Goal: Transaction & Acquisition: Purchase product/service

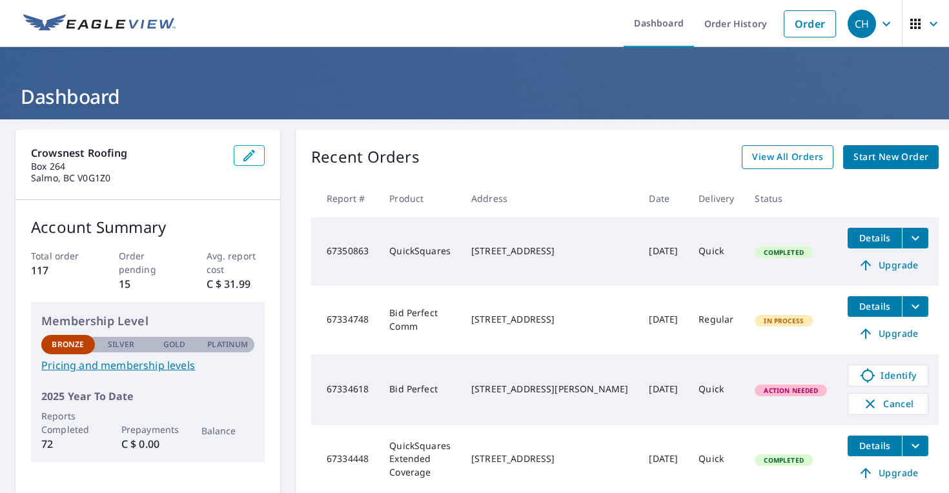
click at [790, 160] on span "View All Orders" at bounding box center [787, 157] width 71 height 16
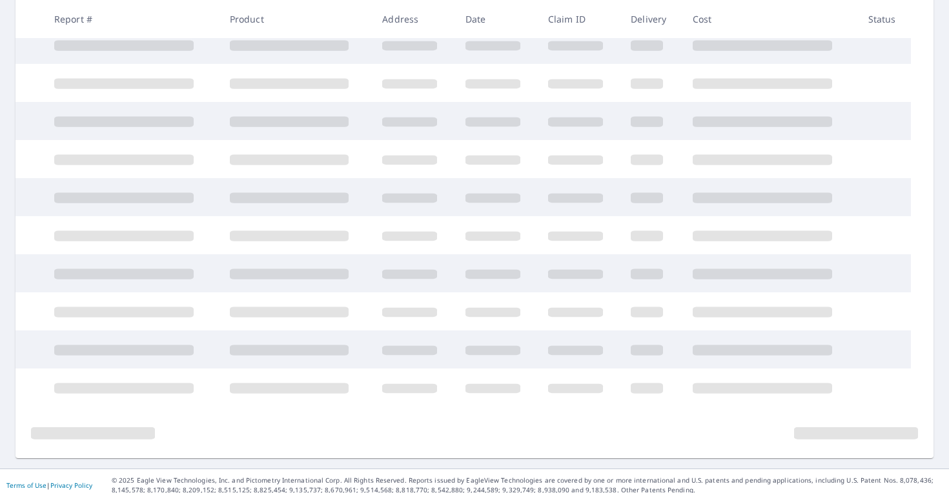
scroll to position [254, 0]
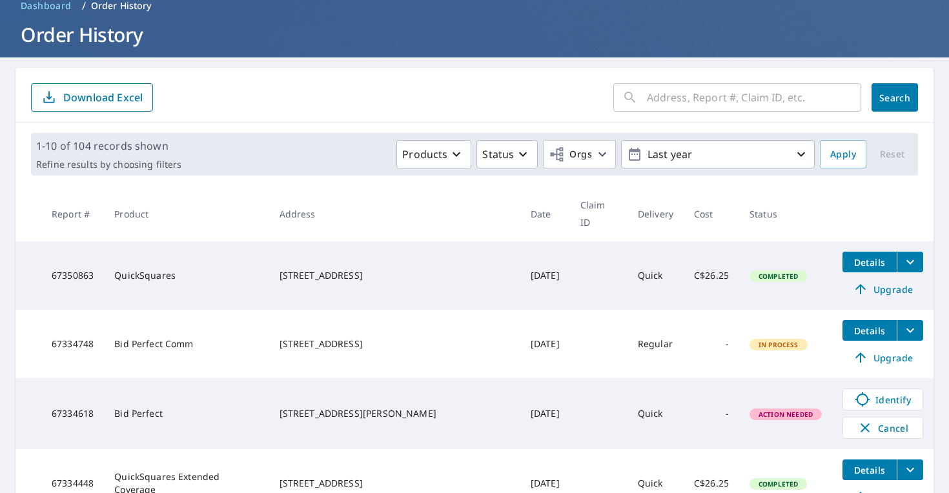
scroll to position [553, 0]
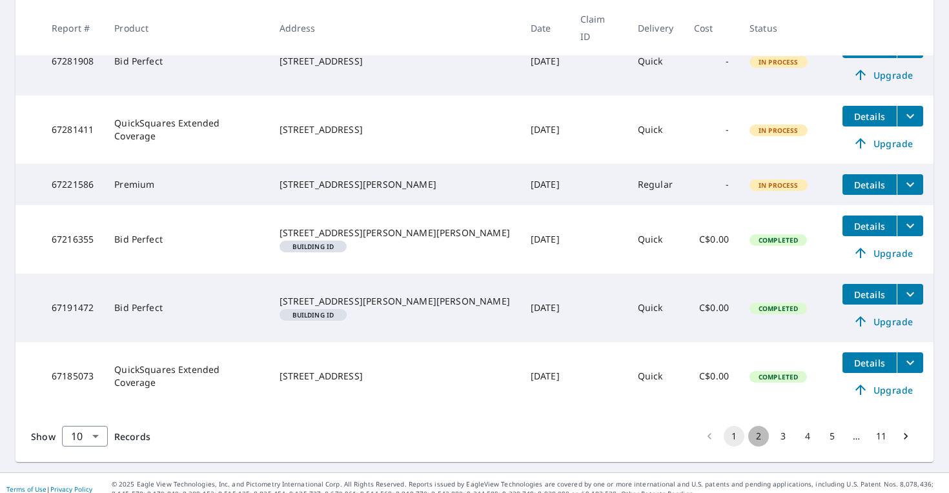
click at [755, 426] on button "2" at bounding box center [758, 436] width 21 height 21
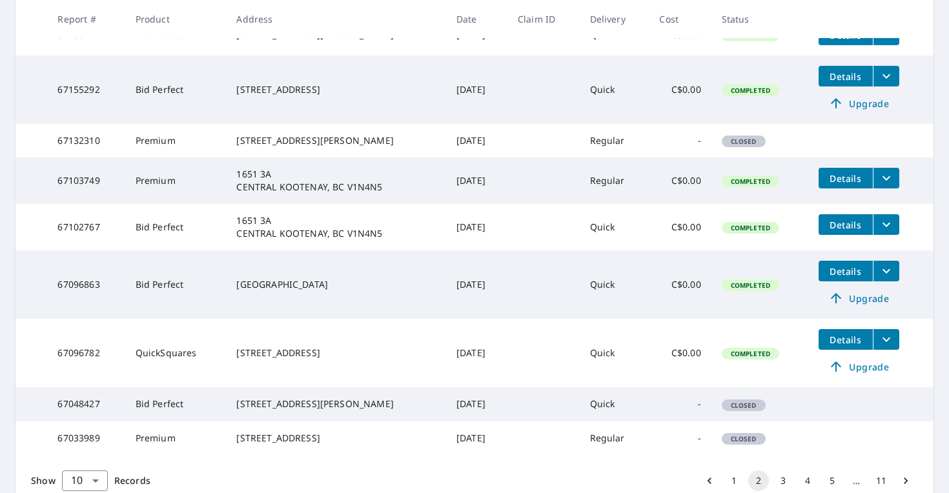
scroll to position [440, 0]
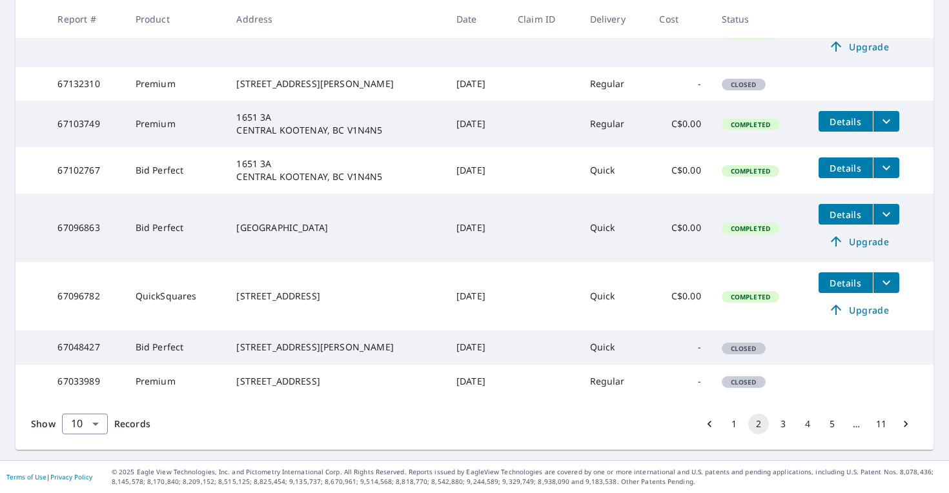
click at [777, 427] on button "3" at bounding box center [783, 424] width 21 height 21
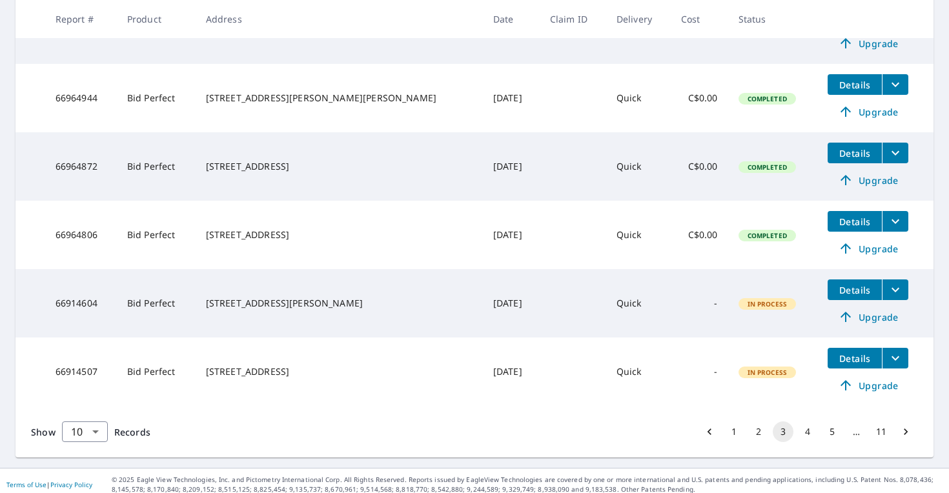
scroll to position [528, 0]
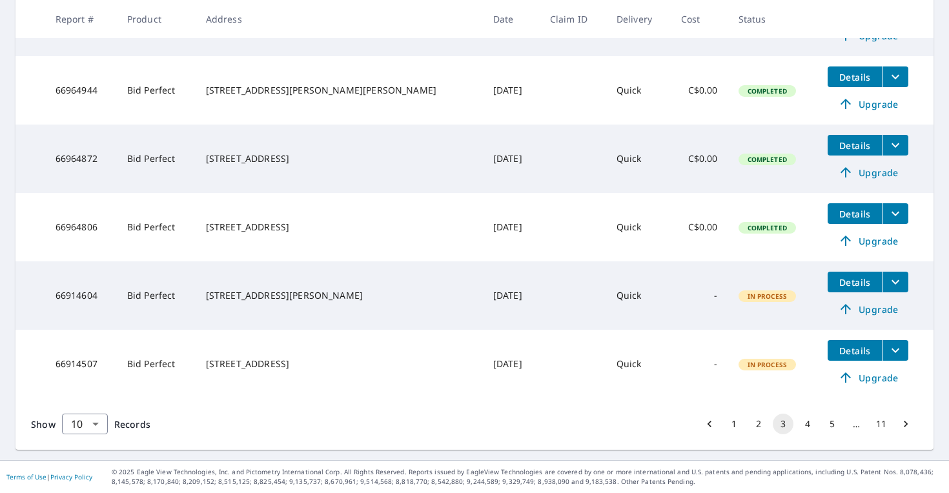
click at [814, 428] on button "4" at bounding box center [808, 424] width 21 height 21
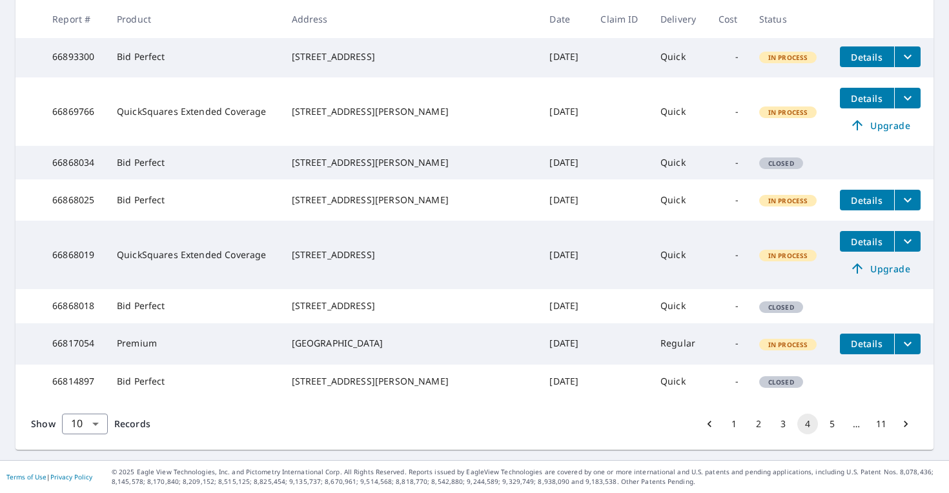
scroll to position [442, 0]
click at [829, 423] on button "5" at bounding box center [832, 424] width 21 height 21
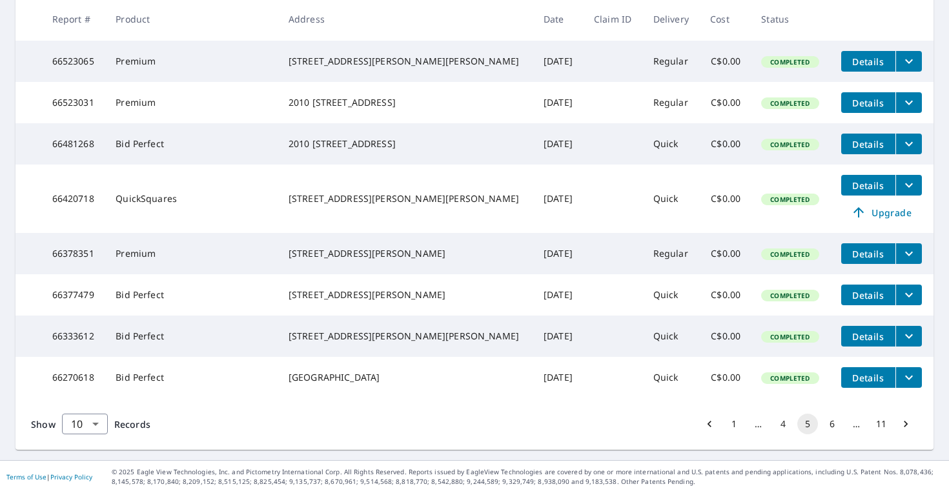
scroll to position [401, 0]
click at [829, 435] on button "6" at bounding box center [832, 424] width 21 height 21
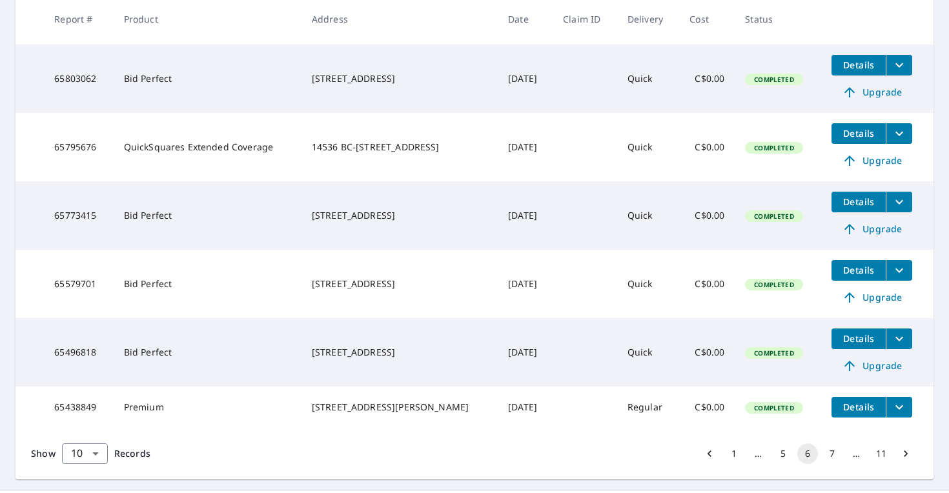
scroll to position [498, 0]
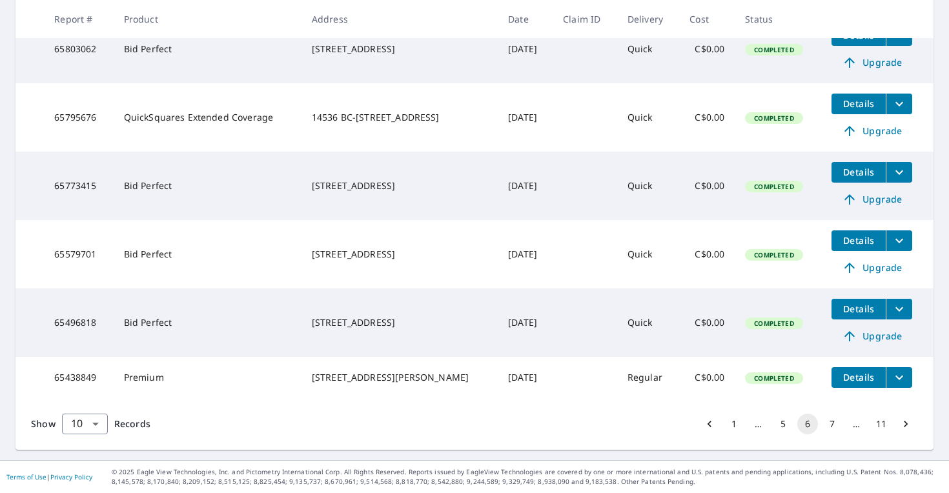
click at [830, 426] on button "7" at bounding box center [832, 424] width 21 height 21
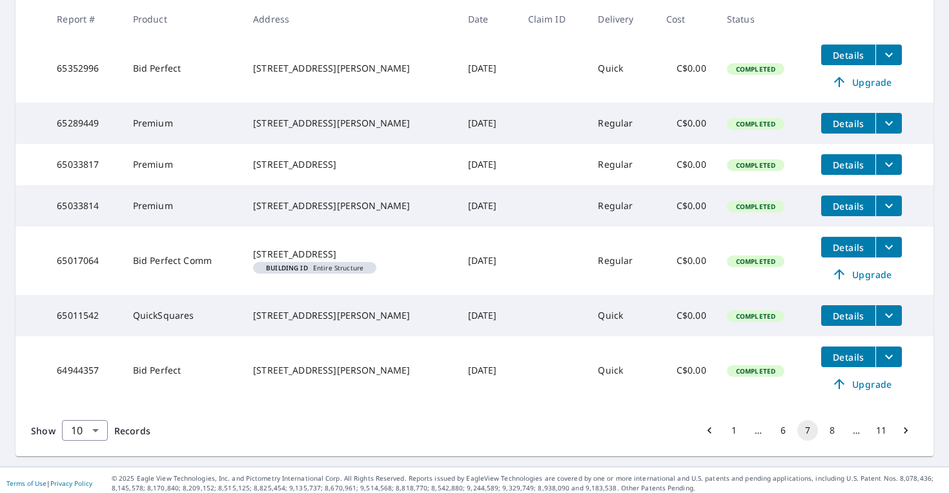
scroll to position [454, 0]
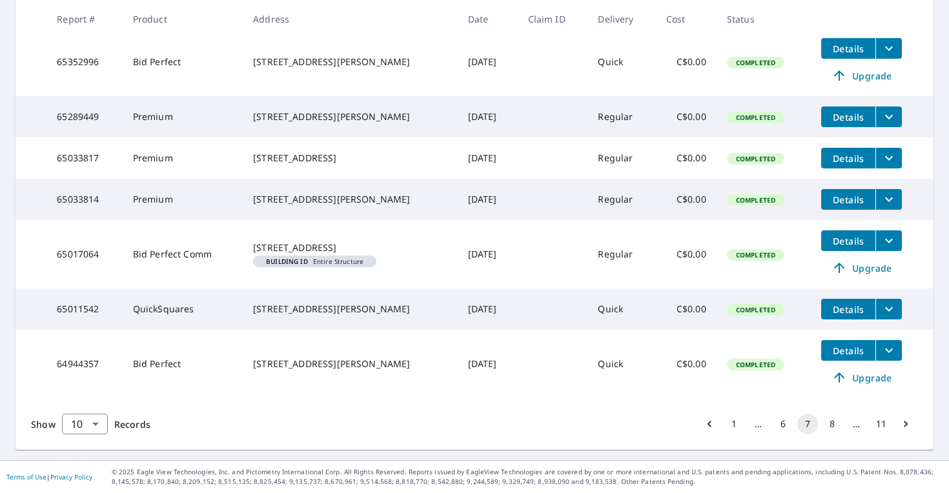
click at [784, 426] on button "6" at bounding box center [783, 424] width 21 height 21
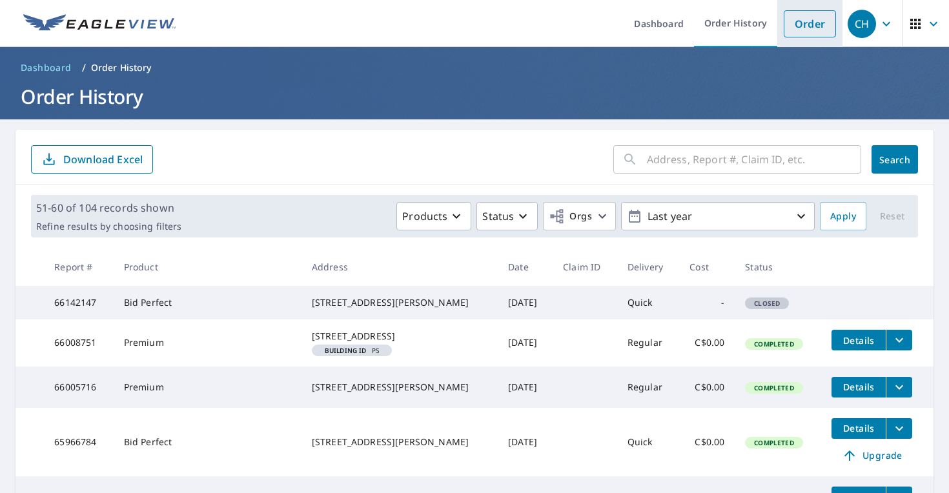
click at [803, 20] on link "Order" at bounding box center [810, 23] width 52 height 27
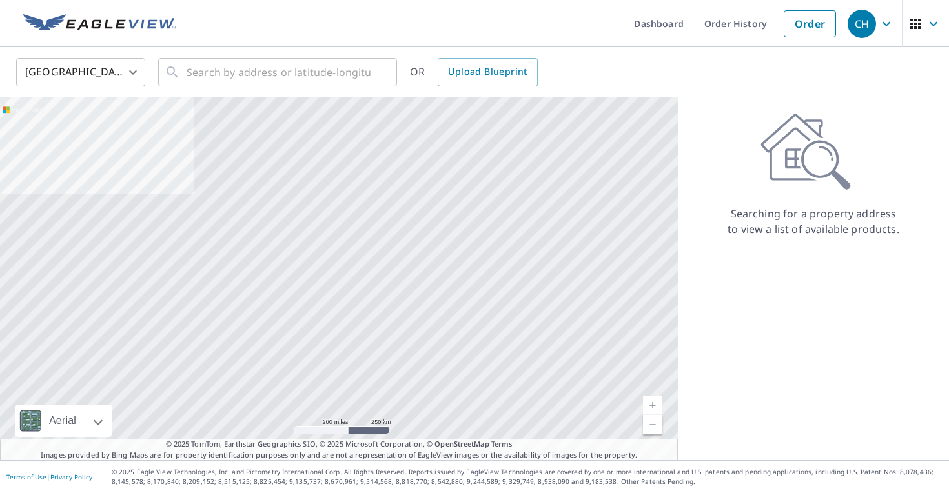
click at [110, 69] on body "CH CH Dashboard Order History Order CH United States US ​ ​ OR Upload Blueprint…" at bounding box center [474, 246] width 949 height 493
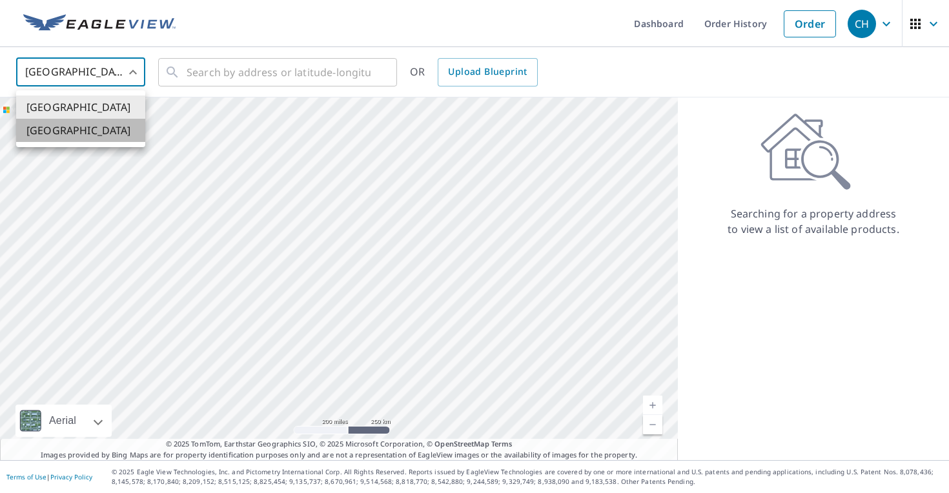
click at [100, 127] on li "[GEOGRAPHIC_DATA]" at bounding box center [80, 130] width 129 height 23
type input "CA"
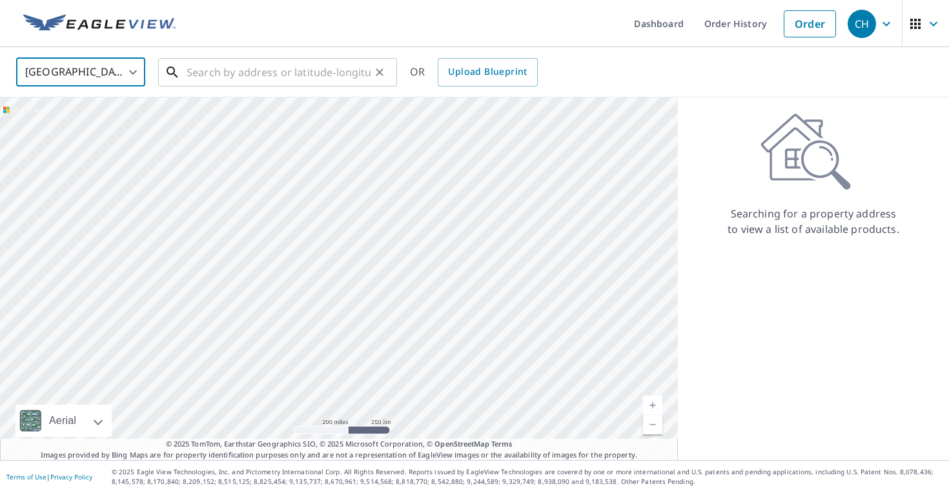
click at [238, 81] on input "text" at bounding box center [279, 72] width 184 height 36
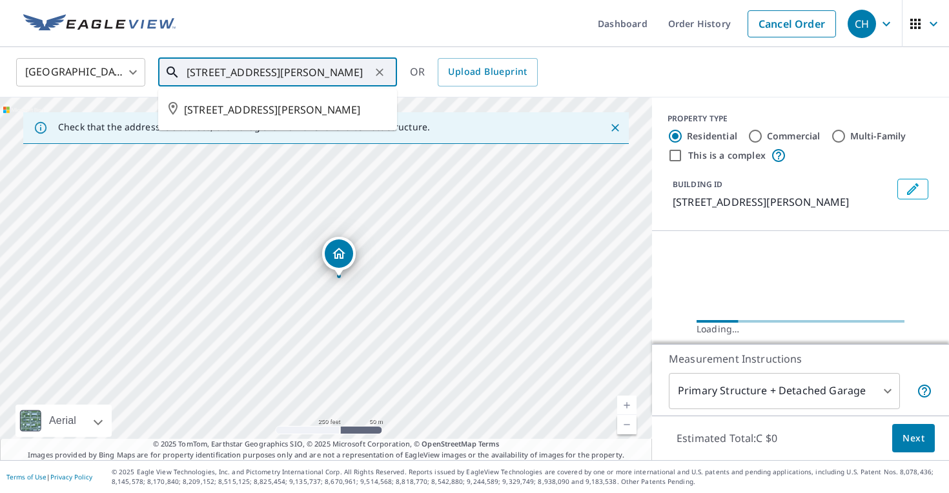
click at [325, 76] on input "[STREET_ADDRESS][PERSON_NAME]" at bounding box center [279, 72] width 184 height 36
click at [307, 114] on span "[STREET_ADDRESS][PERSON_NAME]" at bounding box center [285, 109] width 203 height 15
type input "[STREET_ADDRESS][PERSON_NAME]"
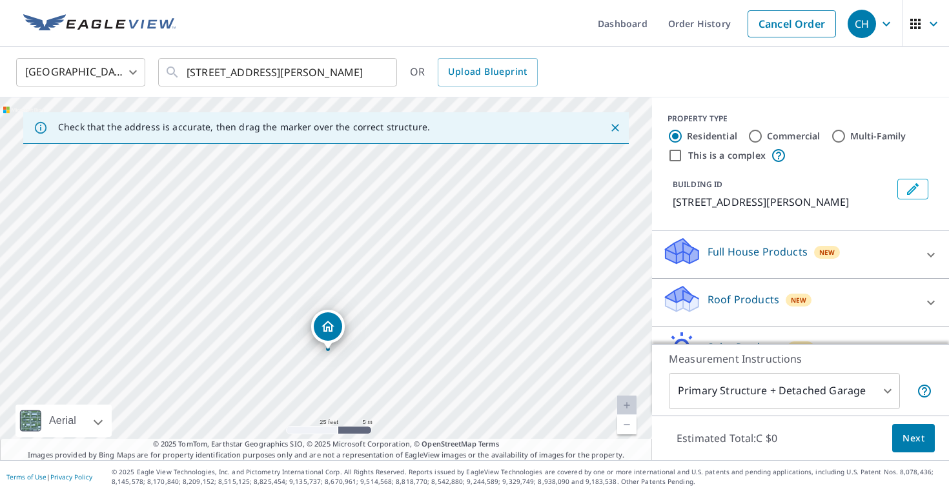
drag, startPoint x: 328, startPoint y: 258, endPoint x: 330, endPoint y: 331, distance: 73.0
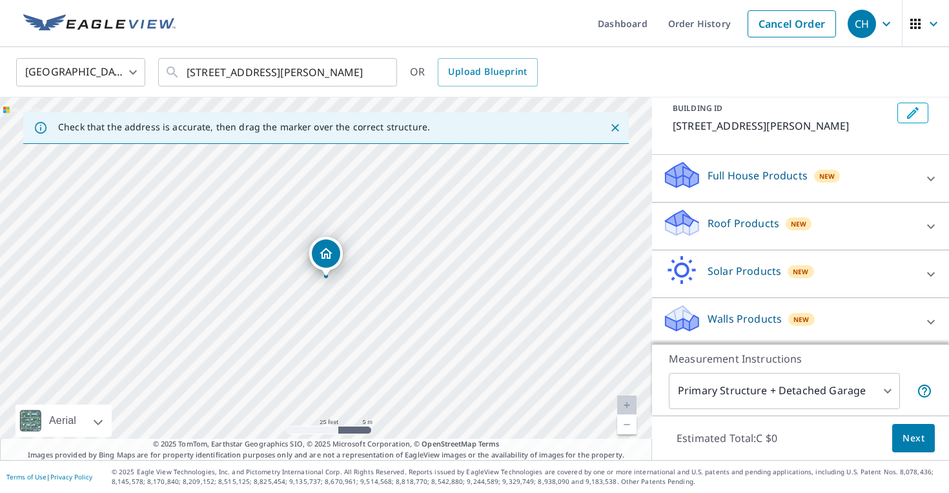
scroll to position [78, 0]
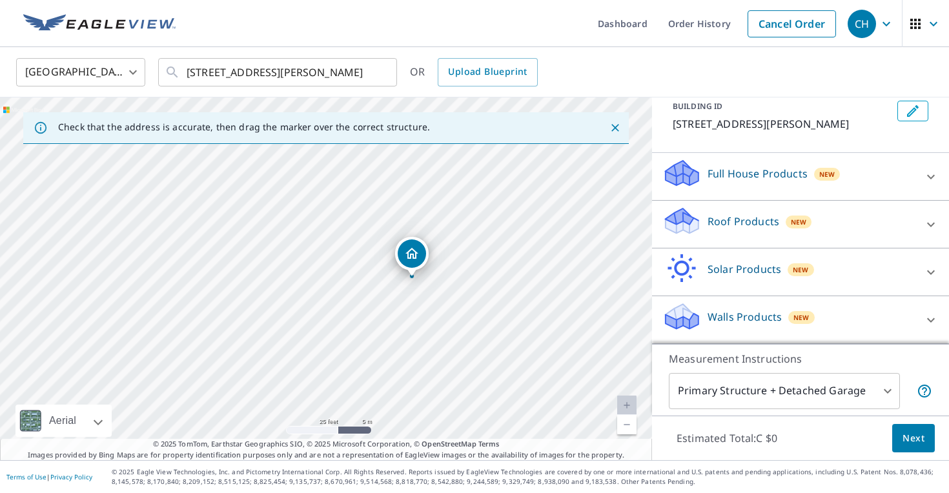
drag, startPoint x: 322, startPoint y: 250, endPoint x: 406, endPoint y: 249, distance: 84.6
drag, startPoint x: 321, startPoint y: 247, endPoint x: 236, endPoint y: 249, distance: 84.6
click at [797, 223] on span "New" at bounding box center [799, 222] width 16 height 10
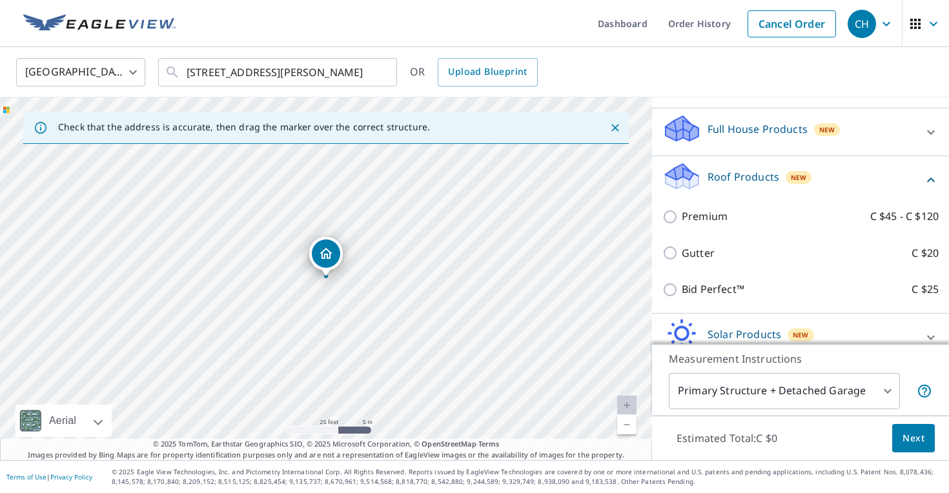
scroll to position [130, 0]
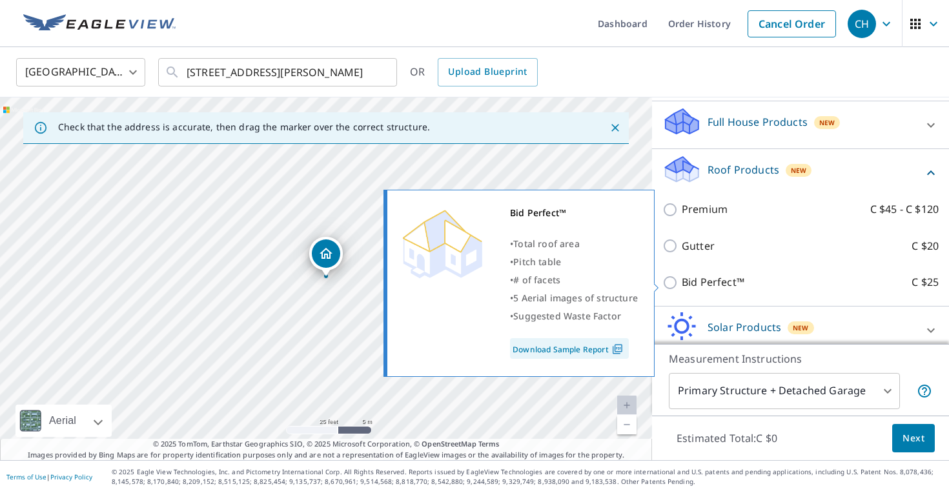
click at [670, 282] on input "Bid Perfect™ C $25" at bounding box center [672, 282] width 19 height 15
checkbox input "true"
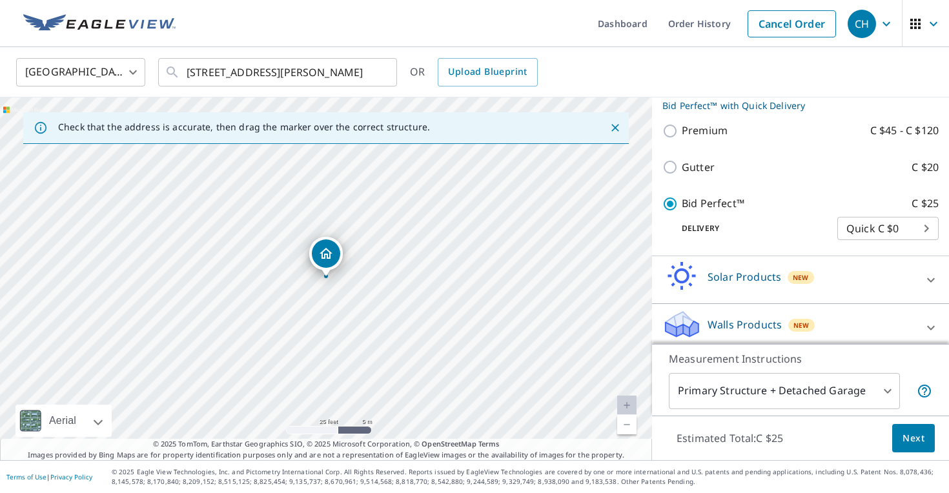
scroll to position [231, 0]
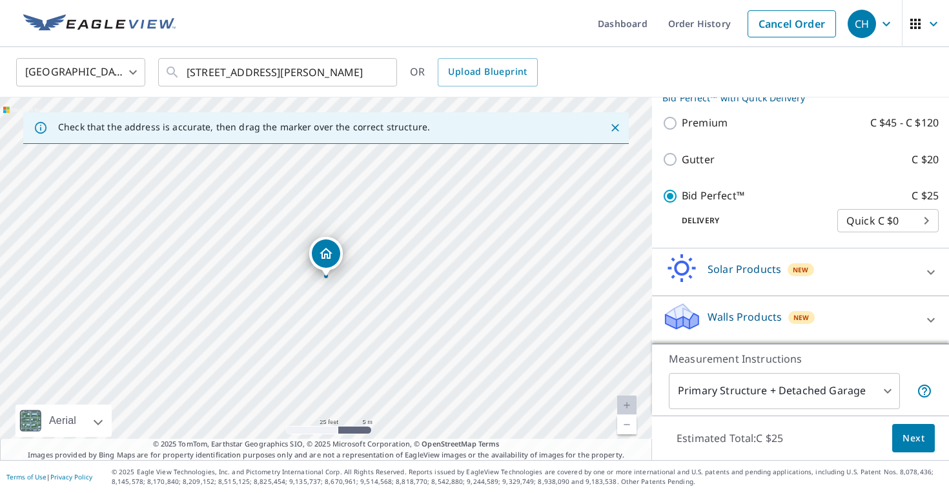
click at [914, 435] on span "Next" at bounding box center [914, 439] width 22 height 16
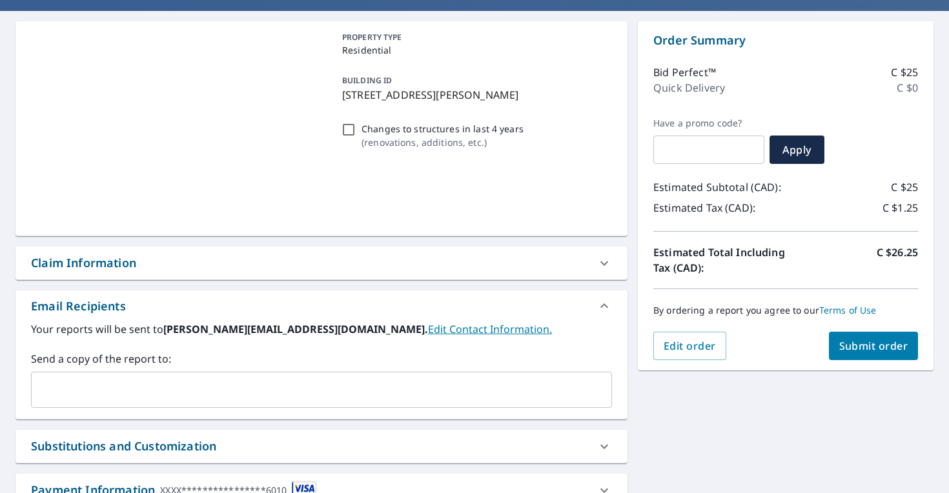
scroll to position [119, 0]
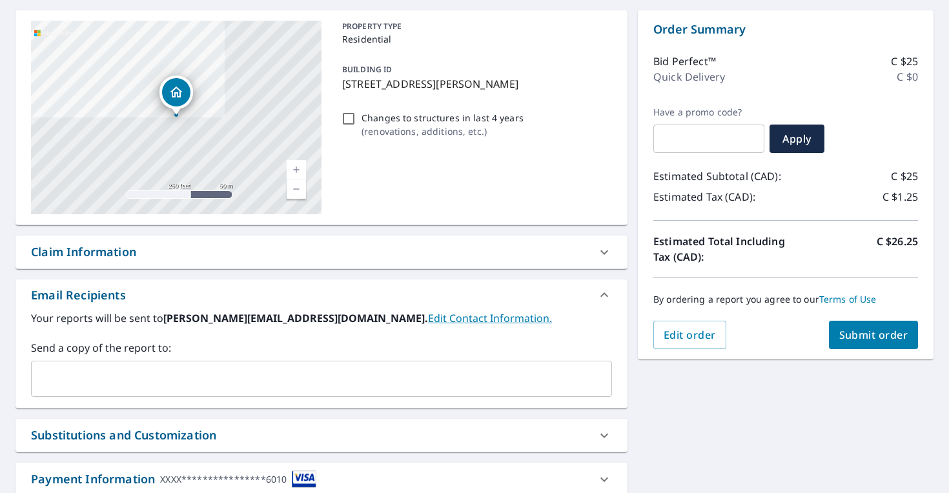
click at [874, 333] on span "Submit order" at bounding box center [874, 335] width 69 height 14
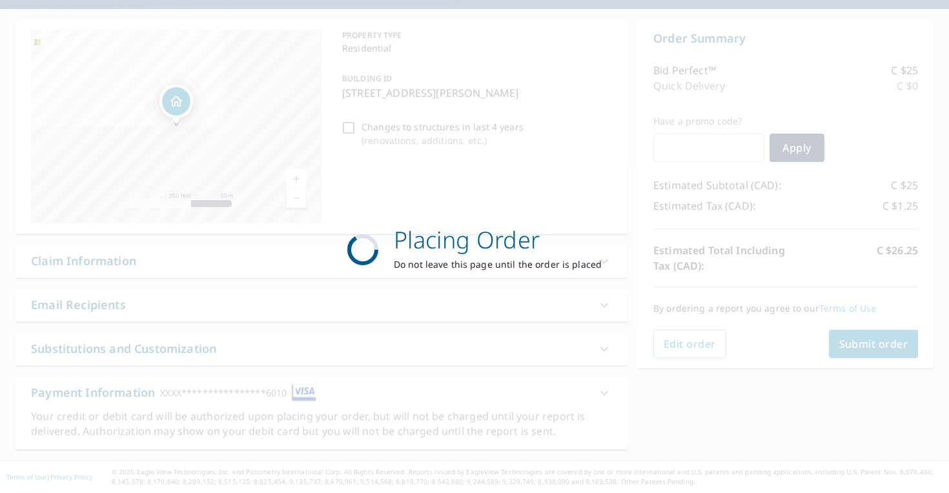
scroll to position [110, 0]
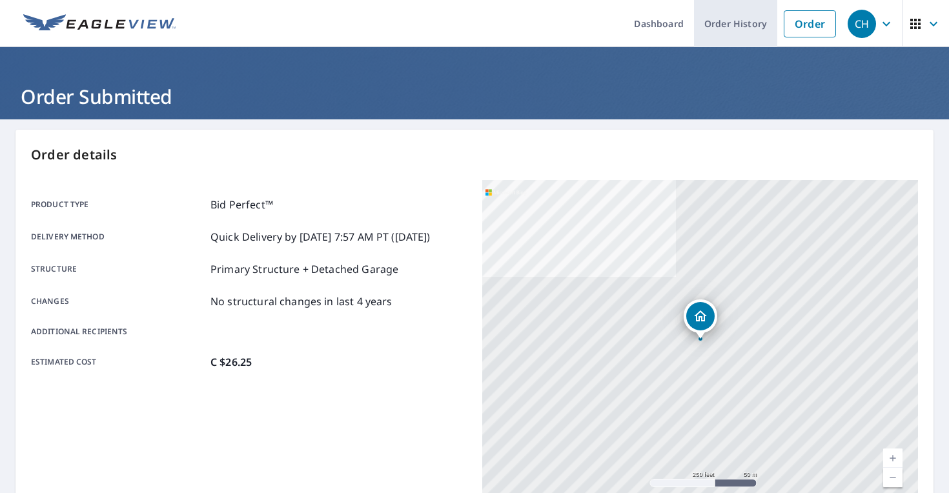
click at [731, 30] on link "Order History" at bounding box center [735, 23] width 83 height 47
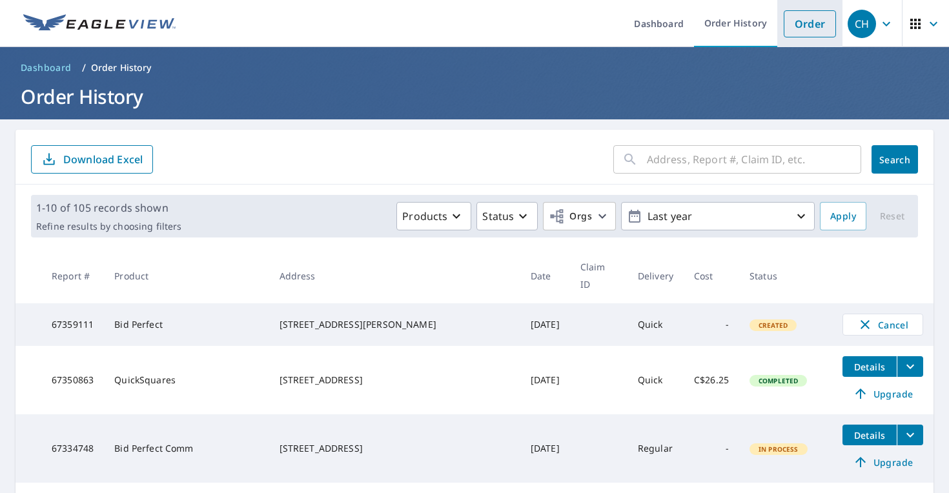
click at [805, 27] on link "Order" at bounding box center [810, 23] width 52 height 27
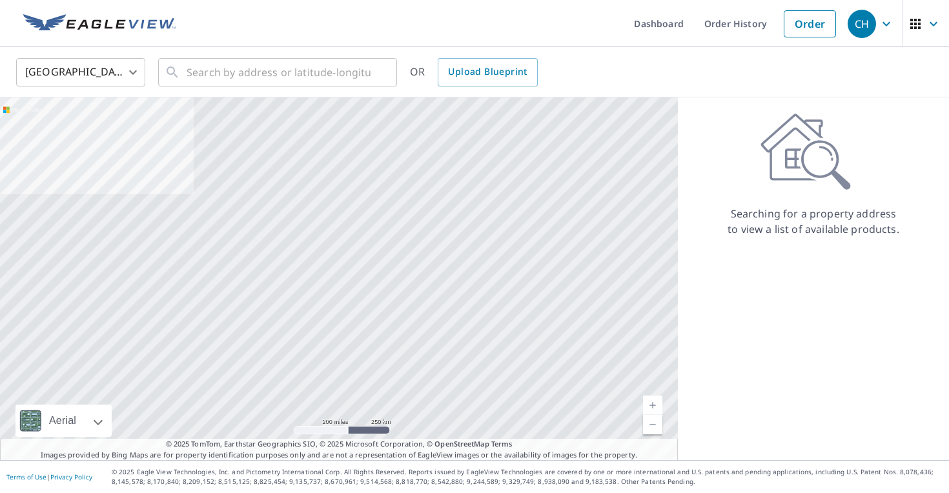
click at [112, 69] on body "CH CH Dashboard Order History Order CH United States US ​ ​ OR Upload Blueprint…" at bounding box center [474, 246] width 949 height 493
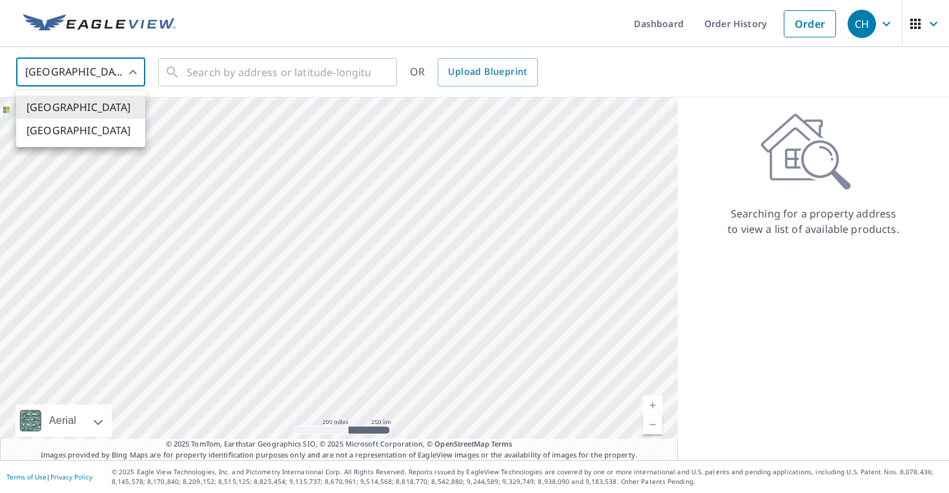
click at [80, 132] on li "[GEOGRAPHIC_DATA]" at bounding box center [80, 130] width 129 height 23
type input "CA"
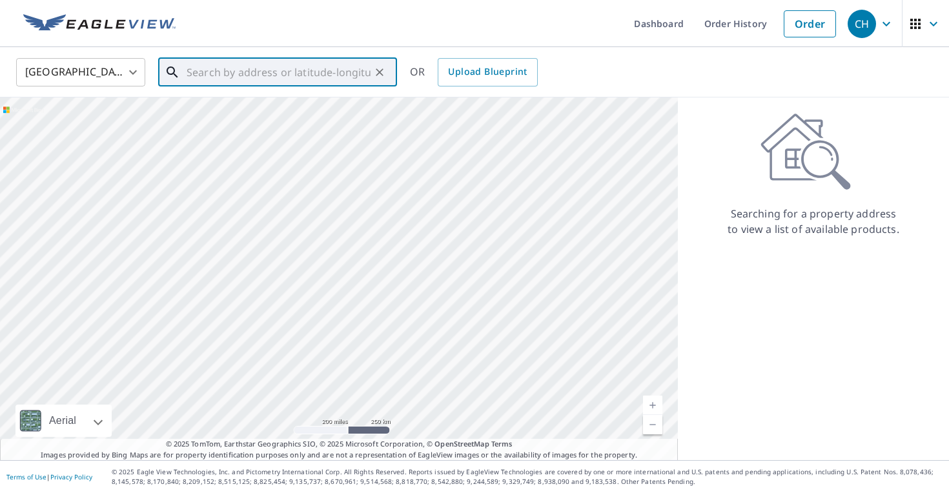
click at [200, 77] on input "text" at bounding box center [279, 72] width 184 height 36
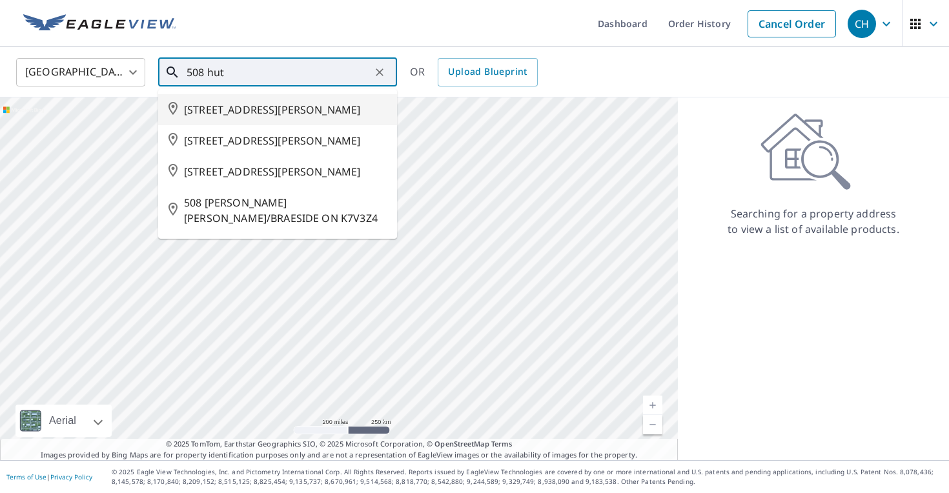
click at [257, 106] on span "[STREET_ADDRESS][PERSON_NAME]" at bounding box center [285, 109] width 203 height 15
type input "[STREET_ADDRESS][PERSON_NAME]"
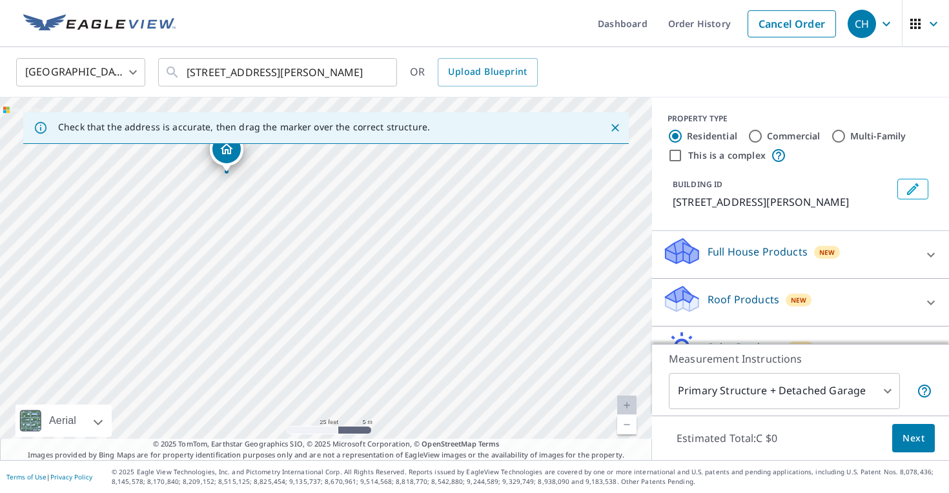
drag, startPoint x: 305, startPoint y: 273, endPoint x: 227, endPoint y: 147, distance: 148.2
drag, startPoint x: 285, startPoint y: 342, endPoint x: 431, endPoint y: 251, distance: 172.4
click at [431, 251] on div "[STREET_ADDRESS][PERSON_NAME]" at bounding box center [326, 279] width 652 height 363
drag, startPoint x: 470, startPoint y: 173, endPoint x: 287, endPoint y: 406, distance: 296.6
drag, startPoint x: 318, startPoint y: 263, endPoint x: 425, endPoint y: 141, distance: 162.4
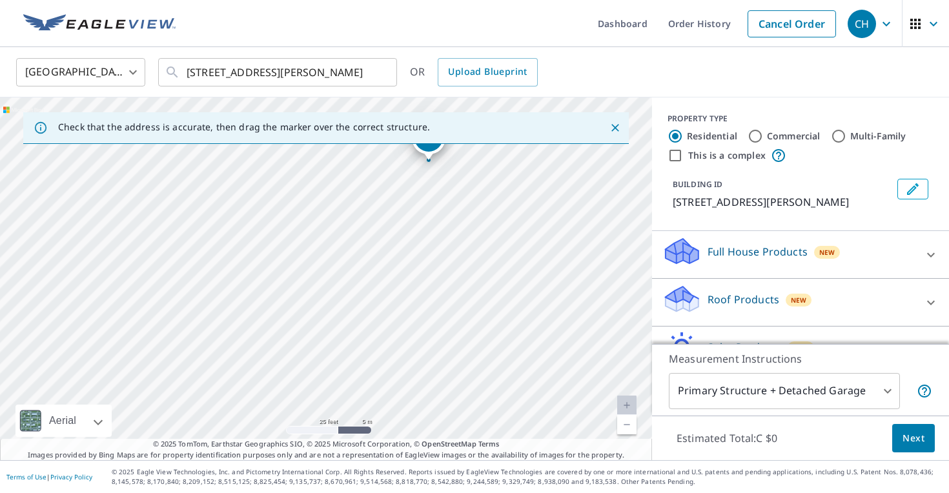
click at [425, 141] on div "Check that the address is accurate, then drag the marker over the correct struc…" at bounding box center [326, 279] width 652 height 363
click at [433, 119] on div "Check that the address is accurate, then drag the marker over the correct struc…" at bounding box center [326, 128] width 606 height 32
click at [448, 150] on div "[GEOGRAPHIC_DATA][PERSON_NAME] V0G1Z0" at bounding box center [326, 279] width 652 height 363
click at [358, 231] on div "[GEOGRAPHIC_DATA][PERSON_NAME] V0G1Z0" at bounding box center [326, 279] width 652 height 363
drag, startPoint x: 242, startPoint y: 339, endPoint x: 304, endPoint y: 212, distance: 141.2
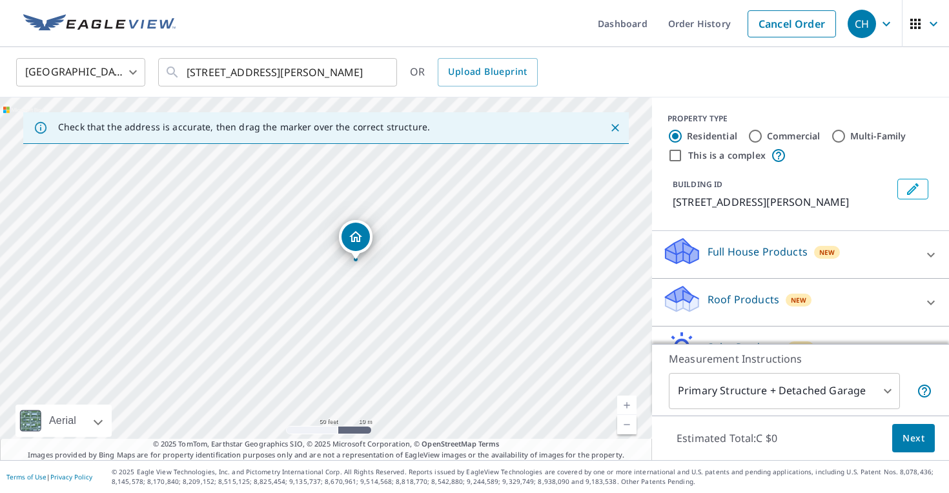
scroll to position [49, 0]
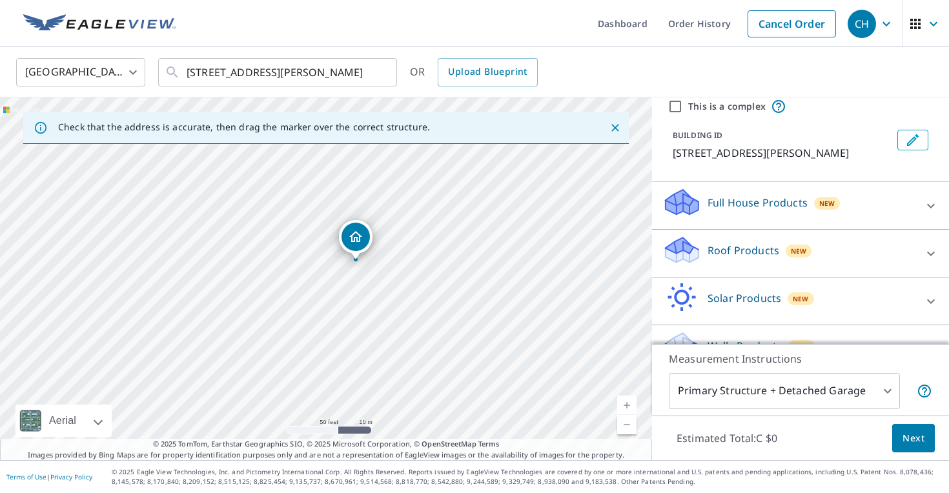
click at [722, 240] on div "Roof Products New" at bounding box center [789, 253] width 253 height 37
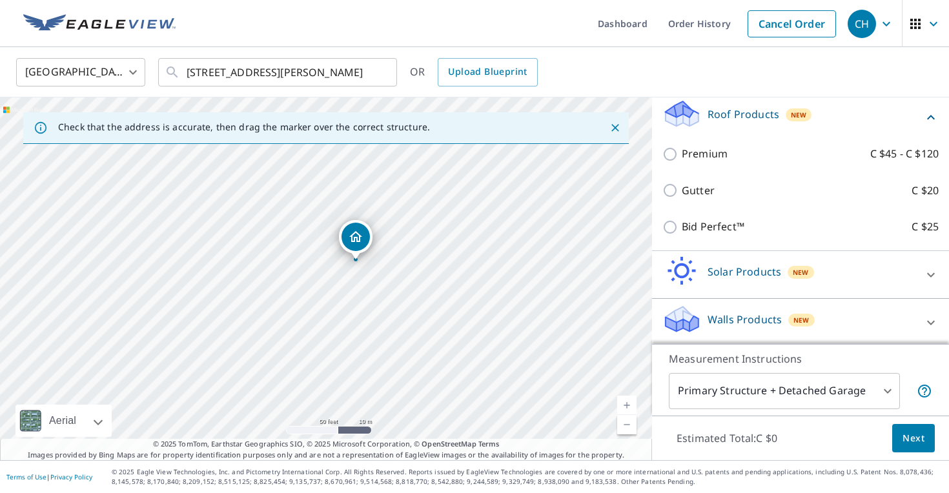
scroll to position [189, 0]
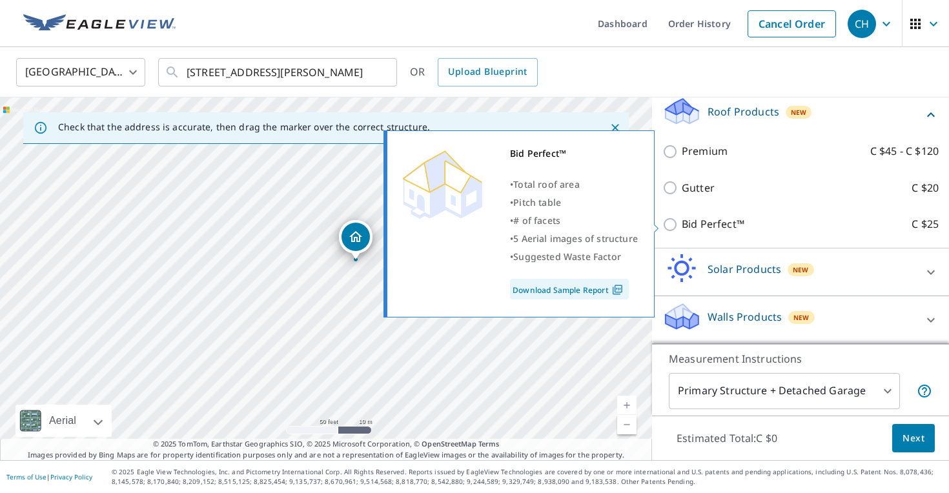
click at [702, 223] on p "Bid Perfect™" at bounding box center [713, 224] width 63 height 16
click at [682, 223] on input "Bid Perfect™ C $25" at bounding box center [672, 224] width 19 height 15
checkbox input "true"
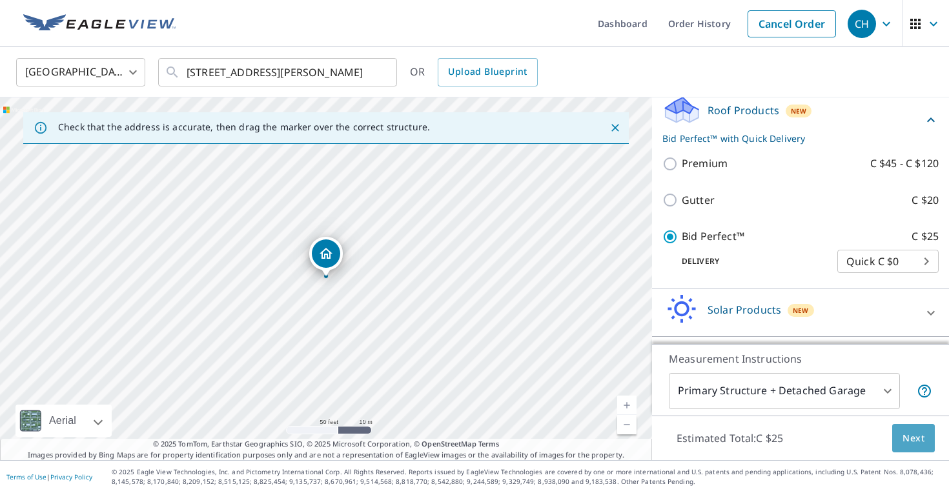
click at [905, 435] on span "Next" at bounding box center [914, 439] width 22 height 16
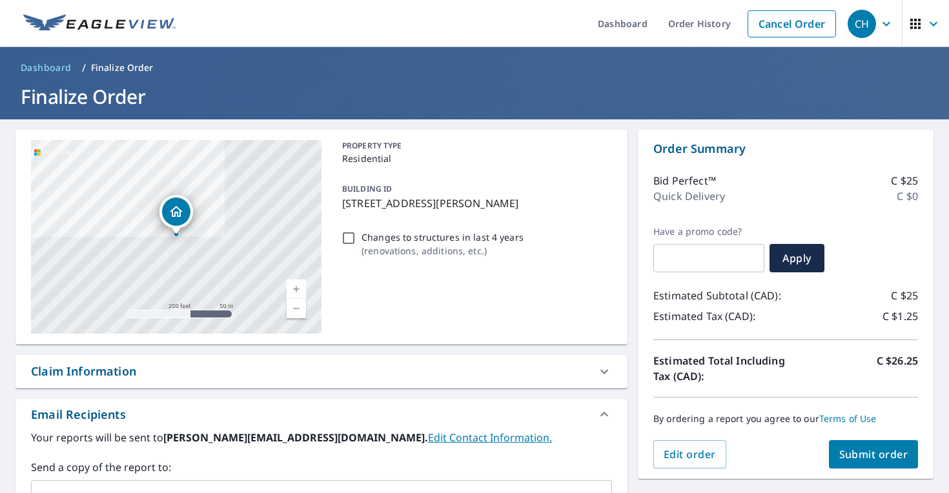
click at [891, 449] on span "Submit order" at bounding box center [874, 455] width 69 height 14
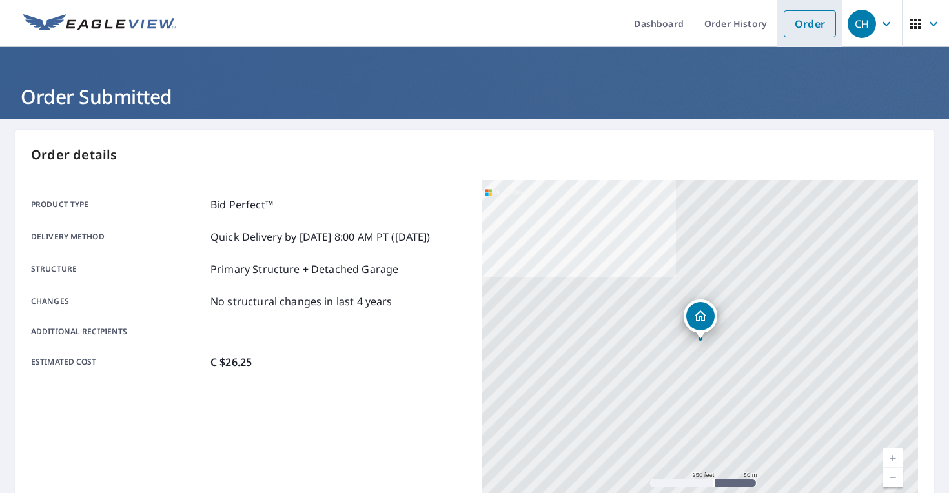
click at [803, 29] on link "Order" at bounding box center [810, 23] width 52 height 27
